Goal: Information Seeking & Learning: Learn about a topic

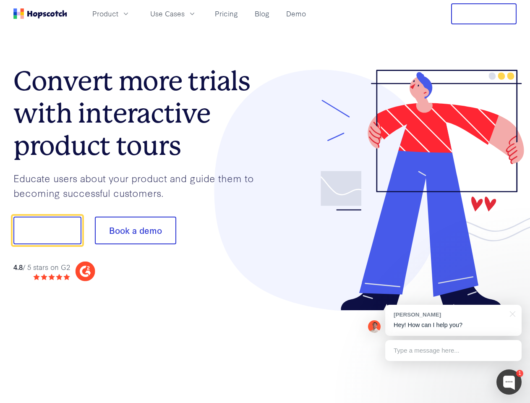
click at [265, 201] on div at bounding box center [391, 190] width 252 height 241
click at [118, 13] on span "Product" at bounding box center [105, 13] width 26 height 10
click at [185, 13] on span "Use Cases" at bounding box center [167, 13] width 34 height 10
click at [484, 14] on button "Free Trial" at bounding box center [483, 13] width 65 height 21
click at [47, 230] on button "Show me!" at bounding box center [47, 230] width 68 height 28
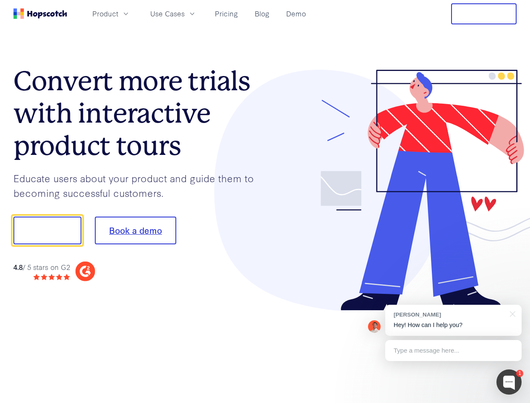
click at [135, 230] on button "Book a demo" at bounding box center [135, 230] width 81 height 28
click at [509, 382] on div at bounding box center [508, 381] width 25 height 25
click at [453, 320] on div "[PERSON_NAME] Hey! How can I help you?" at bounding box center [453, 320] width 136 height 31
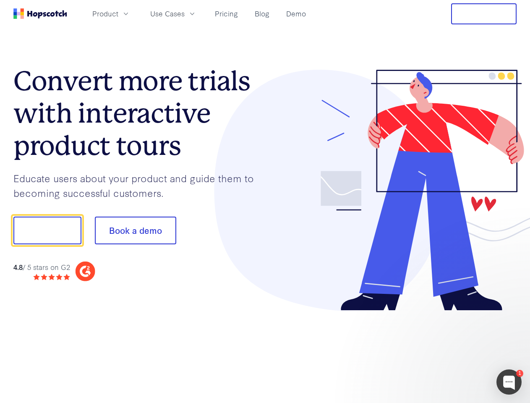
click at [511, 313] on div at bounding box center [442, 229] width 157 height 280
click at [453, 350] on div at bounding box center [442, 229] width 157 height 280
